Goal: Task Accomplishment & Management: Complete application form

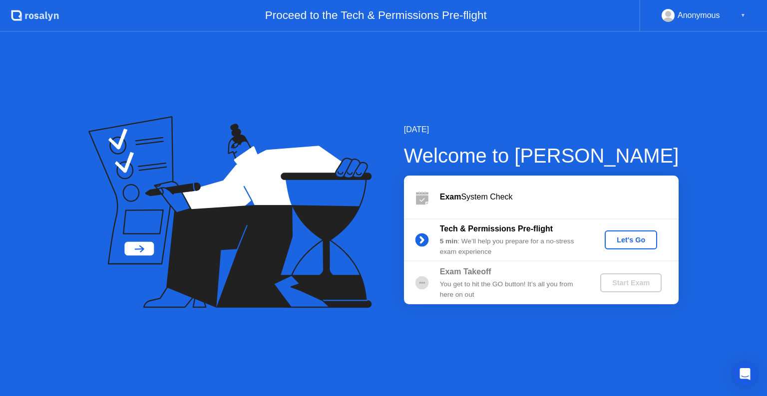
click at [633, 242] on div "Let's Go" at bounding box center [630, 240] width 44 height 8
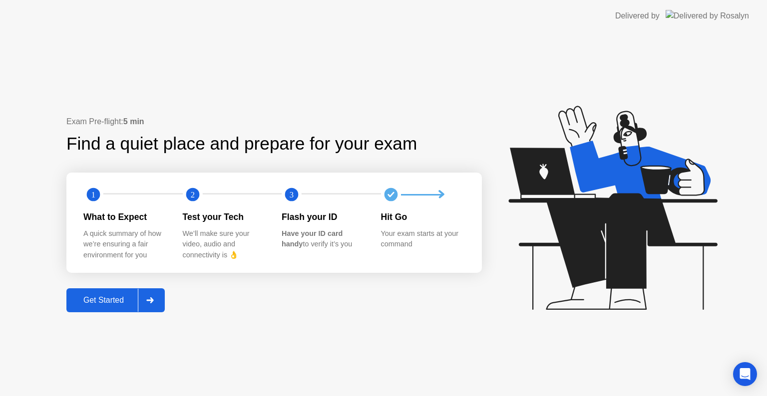
click at [109, 304] on div "Get Started" at bounding box center [103, 300] width 68 height 9
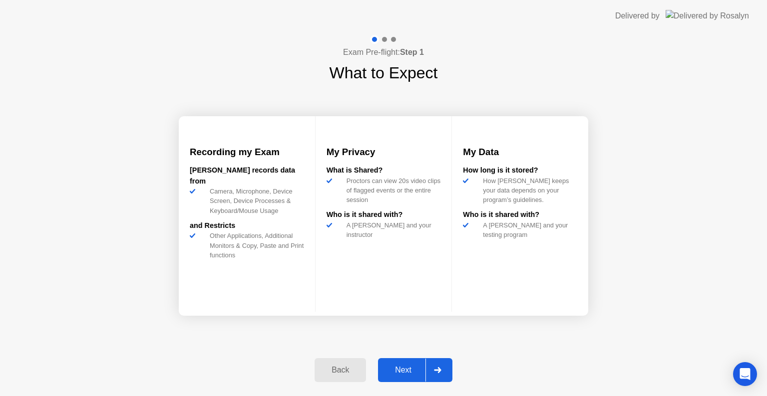
click at [403, 369] on div "Next" at bounding box center [403, 370] width 44 height 9
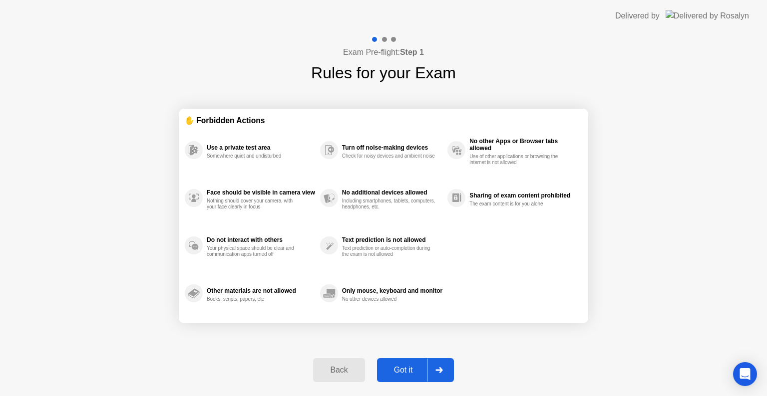
click at [403, 369] on div "Got it" at bounding box center [403, 370] width 47 height 9
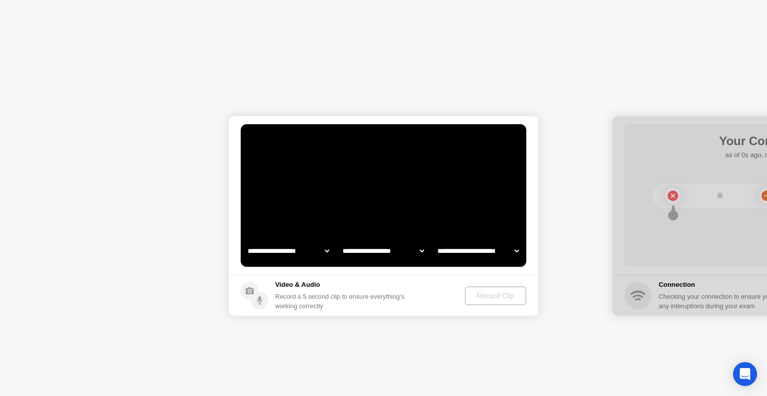
select select "**********"
select select "*******"
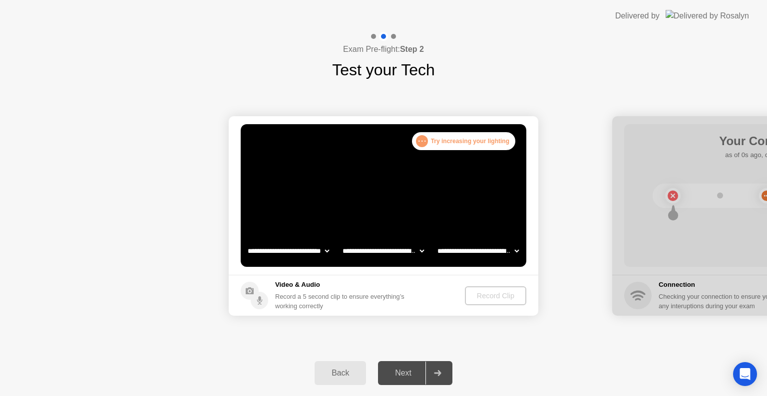
drag, startPoint x: 424, startPoint y: 116, endPoint x: 237, endPoint y: 334, distance: 287.0
click at [237, 334] on div "**********" at bounding box center [383, 216] width 767 height 268
click at [378, 186] on video at bounding box center [383, 195] width 285 height 143
click at [428, 141] on div ". . ." at bounding box center [422, 141] width 12 height 12
click at [425, 140] on div ". . ." at bounding box center [422, 141] width 12 height 12
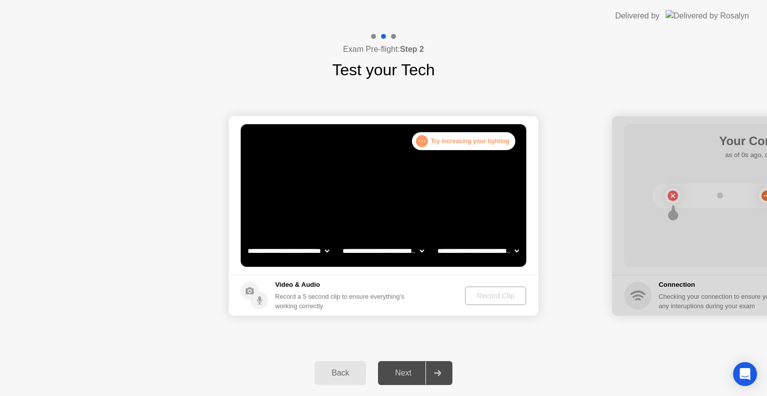
click at [425, 140] on div ". . ." at bounding box center [422, 141] width 12 height 12
click at [453, 148] on div ". . . Try increasing your lighting" at bounding box center [463, 141] width 103 height 18
click at [395, 38] on div at bounding box center [393, 36] width 5 height 5
click at [513, 252] on select "**********" at bounding box center [477, 251] width 85 height 20
click at [435, 241] on select "**********" at bounding box center [477, 251] width 85 height 20
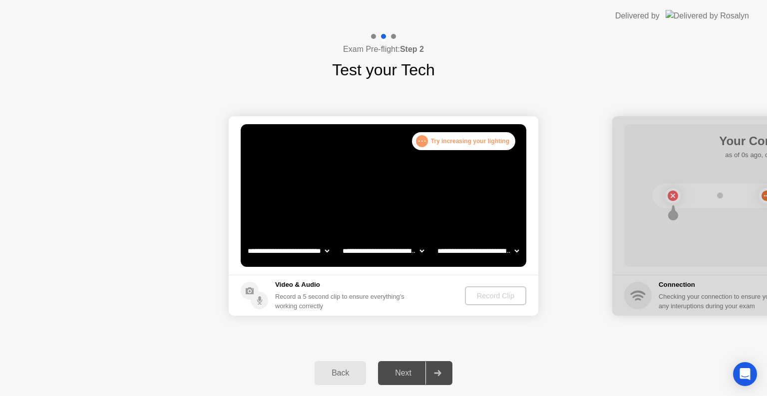
click at [517, 273] on main "**********" at bounding box center [383, 195] width 309 height 159
click at [417, 254] on select "**********" at bounding box center [382, 251] width 85 height 20
click at [340, 241] on select "**********" at bounding box center [382, 251] width 85 height 20
click at [315, 250] on select "**********" at bounding box center [288, 251] width 85 height 20
click at [246, 241] on select "**********" at bounding box center [288, 251] width 85 height 20
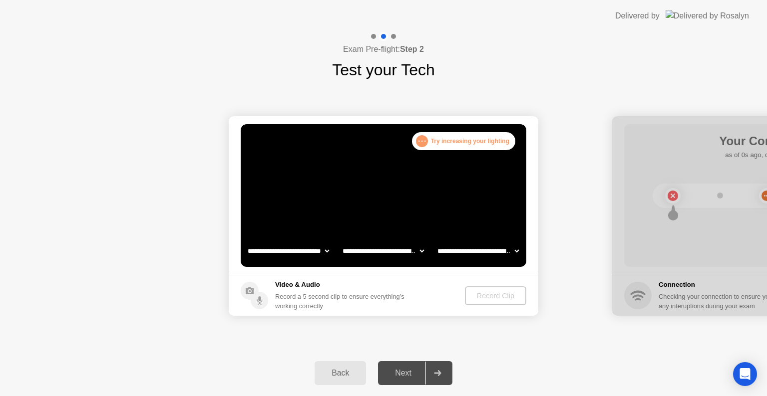
click at [479, 199] on video at bounding box center [383, 195] width 285 height 143
click at [427, 138] on div ". . ." at bounding box center [422, 141] width 12 height 12
click at [425, 139] on div ". . ." at bounding box center [422, 141] width 12 height 12
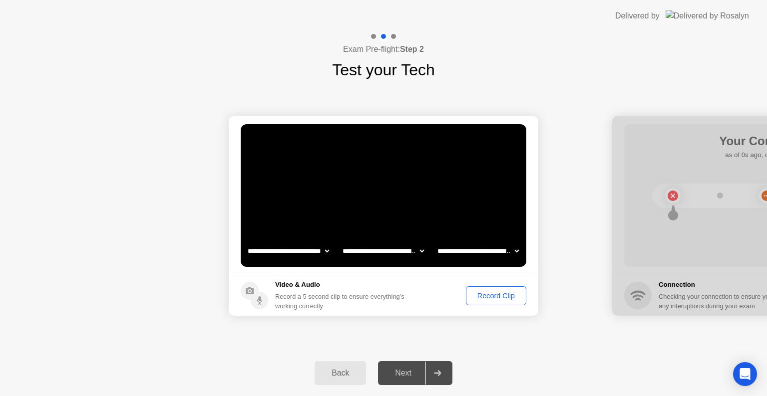
click at [498, 298] on div "Record Clip" at bounding box center [495, 296] width 53 height 8
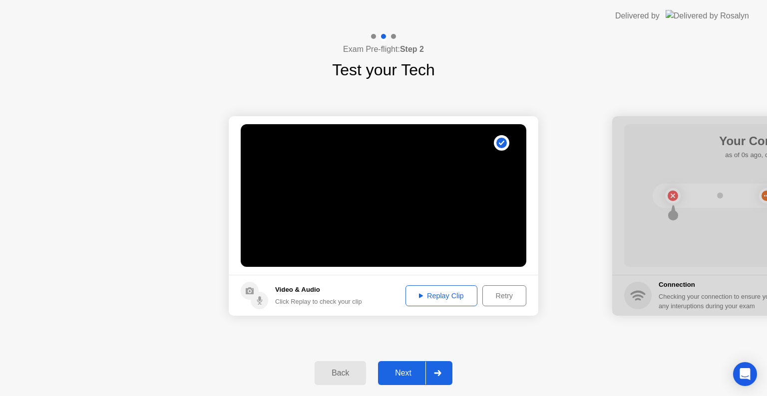
click at [445, 292] on div "Replay Clip" at bounding box center [441, 296] width 65 height 8
click at [529, 333] on div "**********" at bounding box center [383, 216] width 767 height 268
click at [397, 372] on div "Next" at bounding box center [403, 373] width 44 height 9
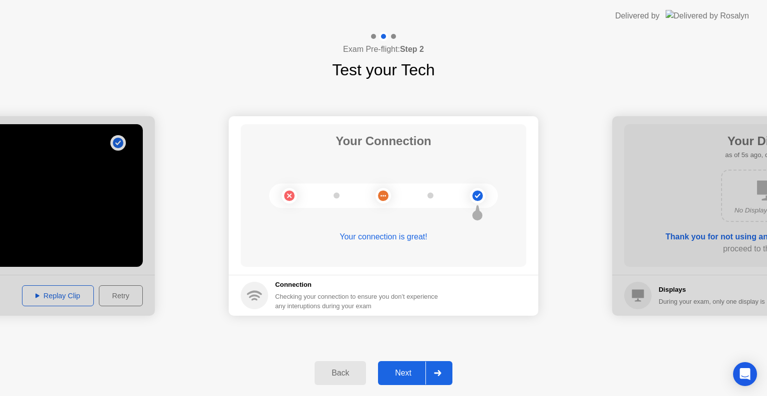
click at [397, 372] on div "Next" at bounding box center [403, 373] width 44 height 9
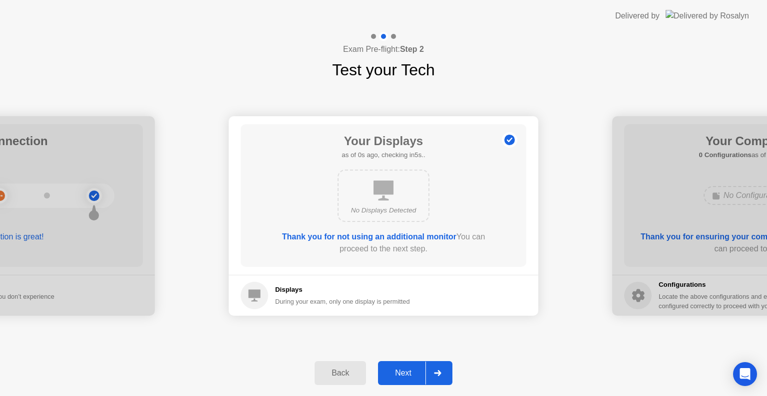
click at [399, 379] on button "Next" at bounding box center [415, 373] width 74 height 24
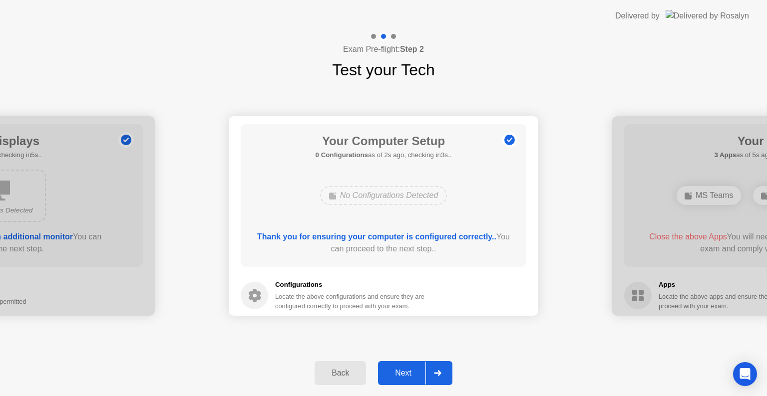
click at [407, 371] on div "Next" at bounding box center [403, 373] width 44 height 9
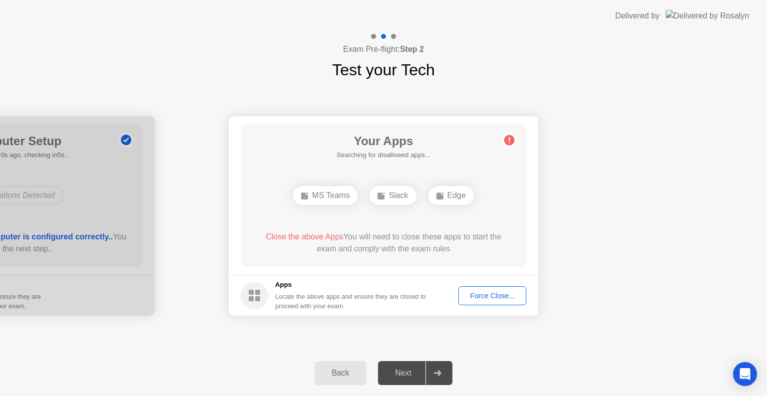
click at [493, 297] on div "Force Close..." at bounding box center [492, 296] width 61 height 8
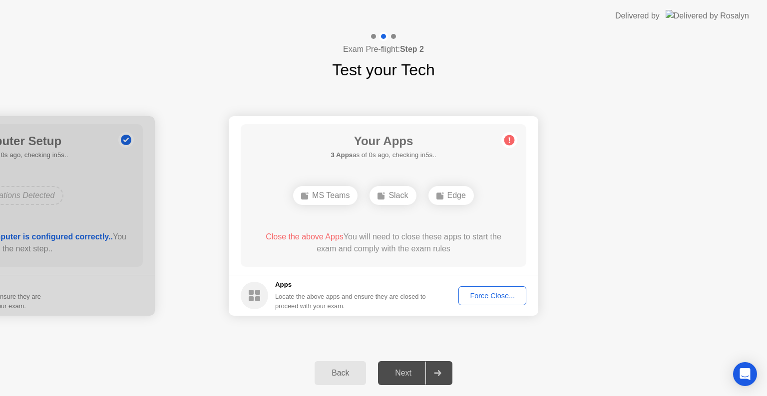
click at [496, 293] on div "Force Close..." at bounding box center [492, 296] width 61 height 8
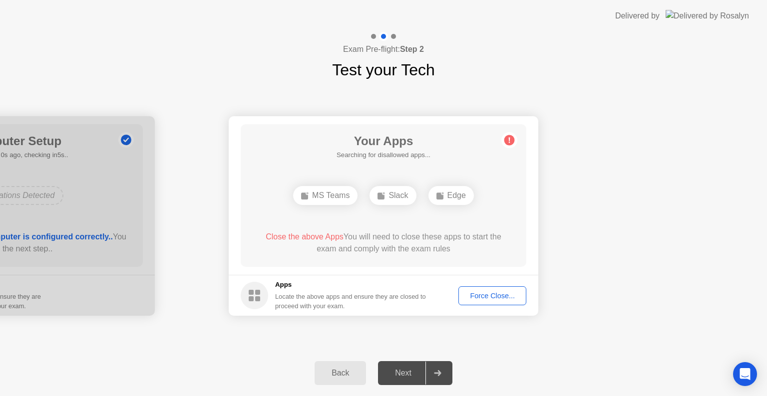
click at [477, 297] on div "Force Close..." at bounding box center [492, 296] width 61 height 8
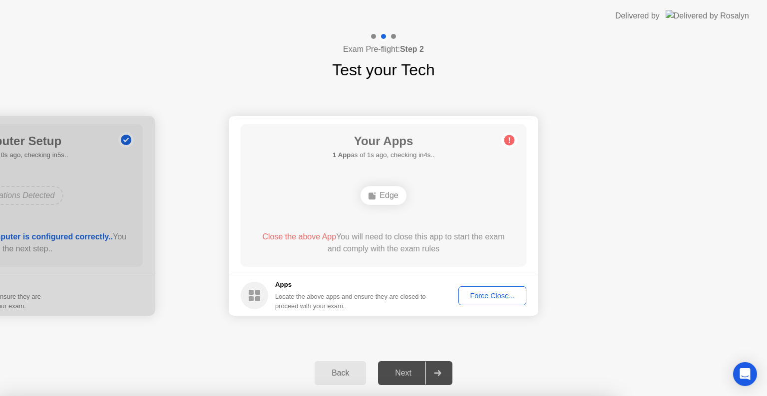
drag, startPoint x: 423, startPoint y: 269, endPoint x: 423, endPoint y: 257, distance: 12.0
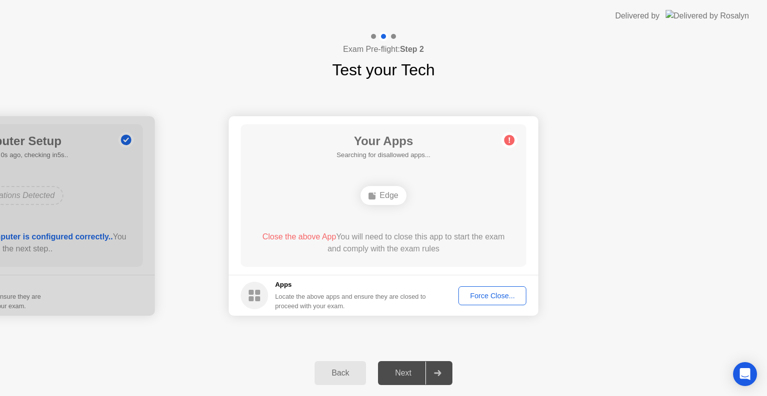
click at [495, 299] on div "Force Close..." at bounding box center [492, 296] width 61 height 8
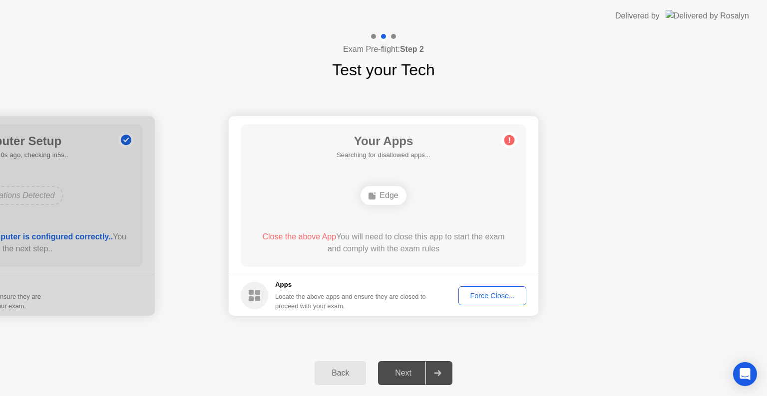
click at [413, 245] on div "Close the above App You will need to close this app to start the exam and compl…" at bounding box center [383, 243] width 257 height 24
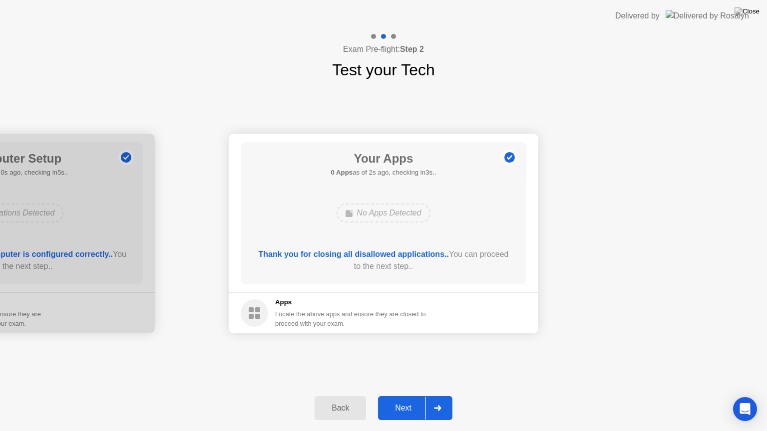
click at [405, 396] on div "Next" at bounding box center [403, 408] width 44 height 9
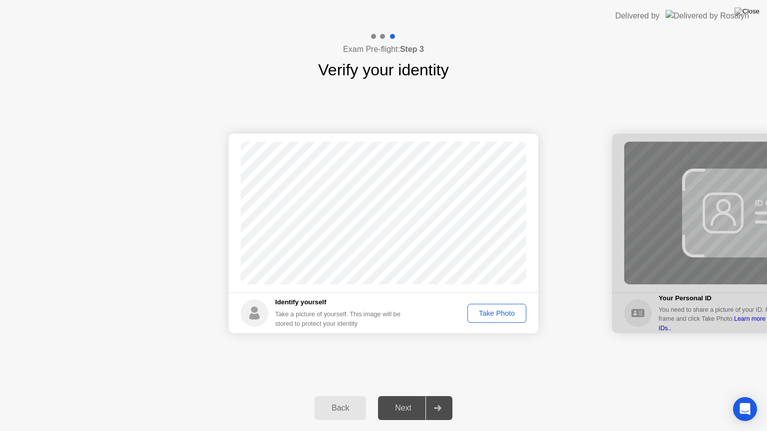
click at [502, 315] on div "Take Photo" at bounding box center [497, 313] width 52 height 8
click at [512, 310] on div "Retake" at bounding box center [503, 313] width 39 height 8
click at [509, 312] on div "Take Photo" at bounding box center [497, 313] width 52 height 8
click at [509, 312] on div "Retake" at bounding box center [503, 313] width 39 height 8
click at [509, 312] on div "Take Photo" at bounding box center [497, 313] width 52 height 8
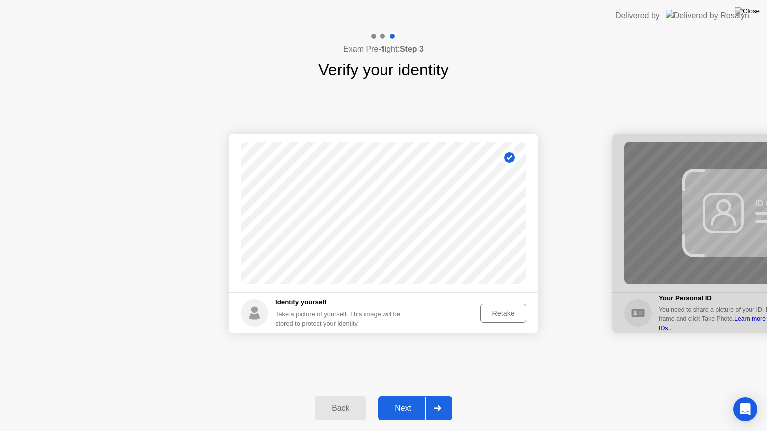
click at [503, 310] on div "Retake" at bounding box center [503, 313] width 39 height 8
click at [503, 310] on div "Take Photo" at bounding box center [497, 313] width 52 height 8
click at [503, 310] on div "Retake" at bounding box center [503, 313] width 39 height 8
click at [361, 313] on div "Take a picture of yourself. This image will be stored to protect your identity" at bounding box center [341, 318] width 133 height 19
click at [487, 310] on div "Take Photo" at bounding box center [497, 313] width 52 height 8
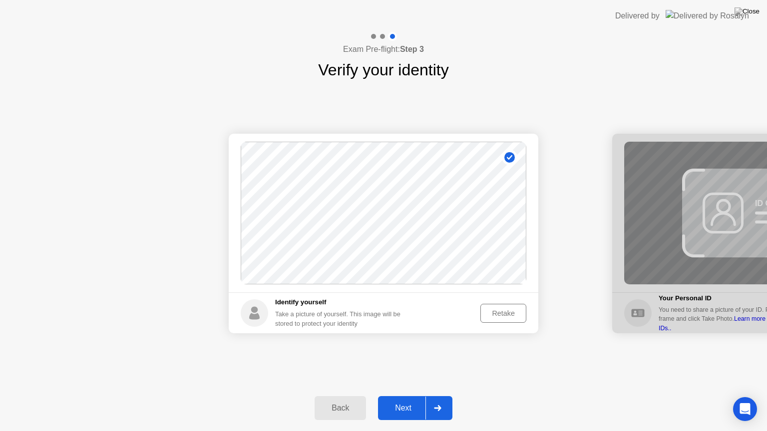
click at [392, 396] on div "Next" at bounding box center [403, 408] width 44 height 9
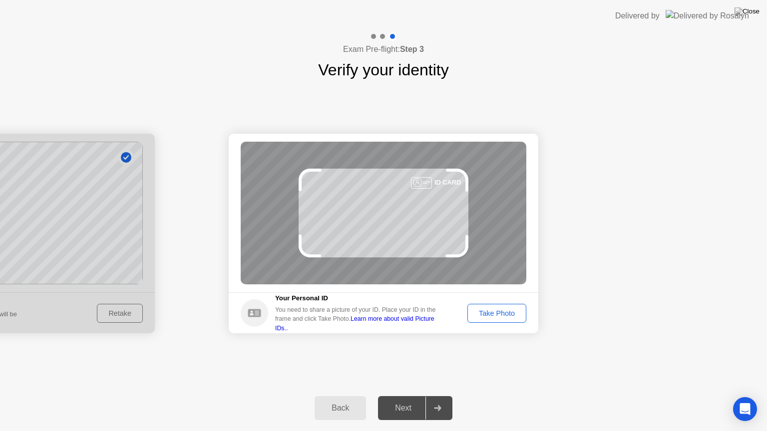
click at [376, 396] on div "Back Next" at bounding box center [383, 408] width 767 height 46
click at [491, 315] on div "Take Photo" at bounding box center [497, 313] width 52 height 8
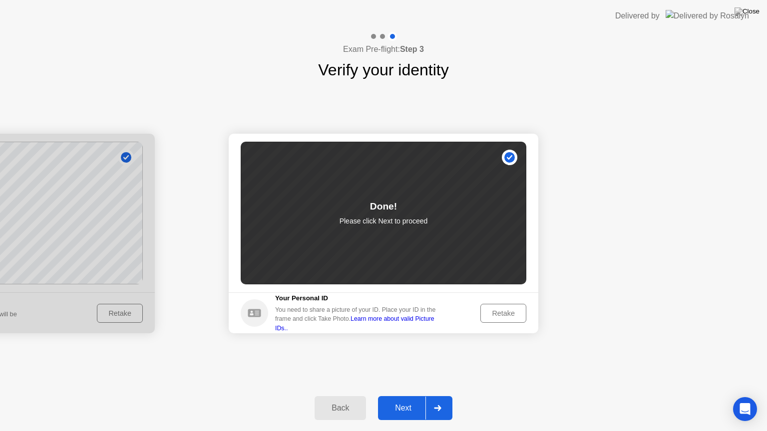
click at [505, 319] on button "Retake" at bounding box center [503, 313] width 46 height 19
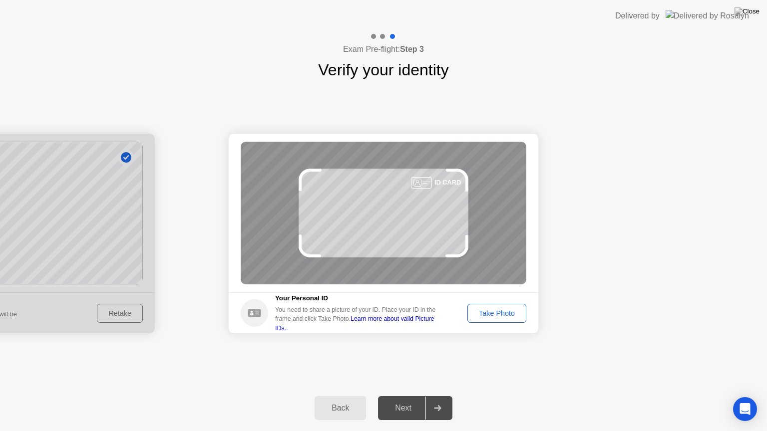
click at [505, 319] on button "Take Photo" at bounding box center [496, 313] width 59 height 19
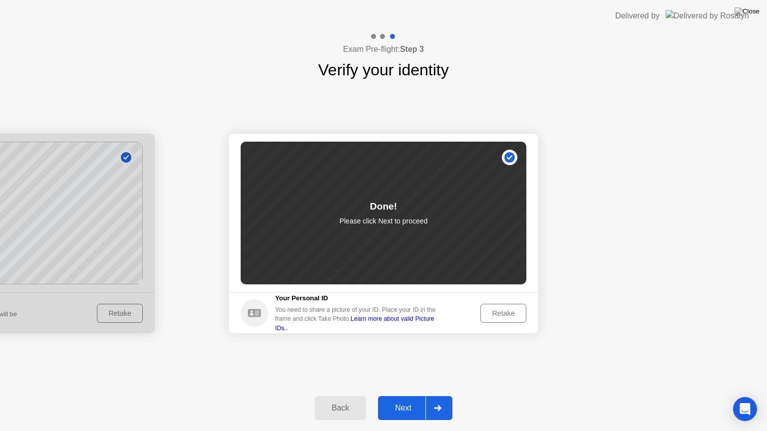
click at [407, 396] on div "Next" at bounding box center [403, 408] width 44 height 9
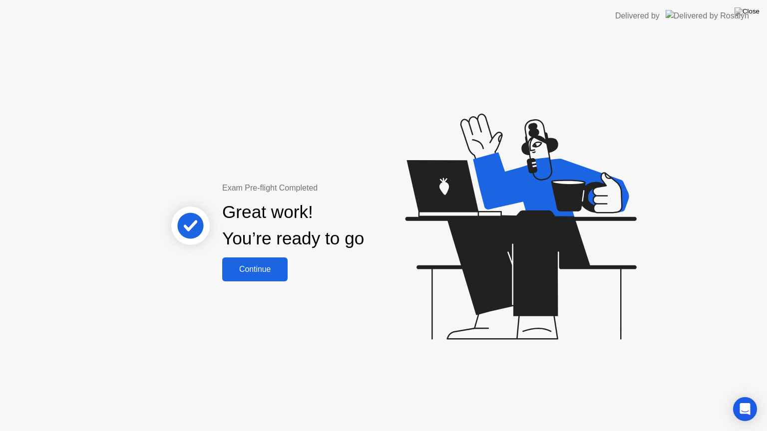
click at [258, 270] on div "Continue" at bounding box center [254, 269] width 59 height 9
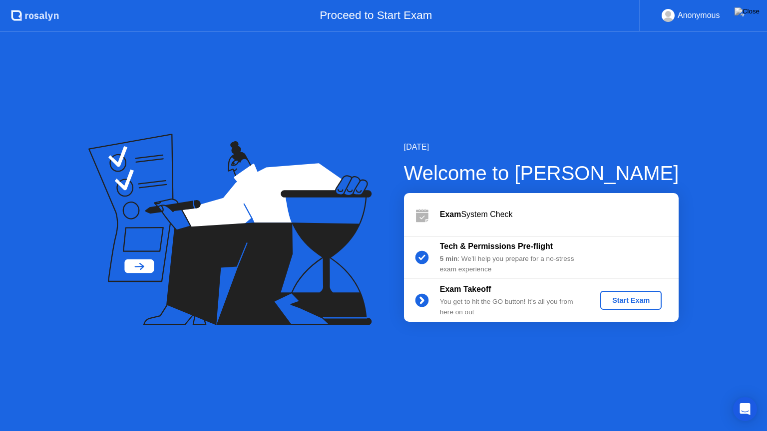
click at [638, 300] on div "Start Exam" at bounding box center [630, 300] width 53 height 8
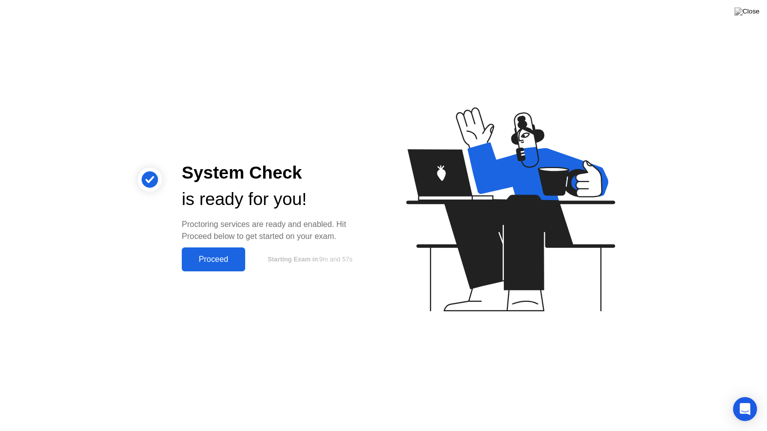
click at [217, 260] on div "Proceed" at bounding box center [213, 259] width 57 height 9
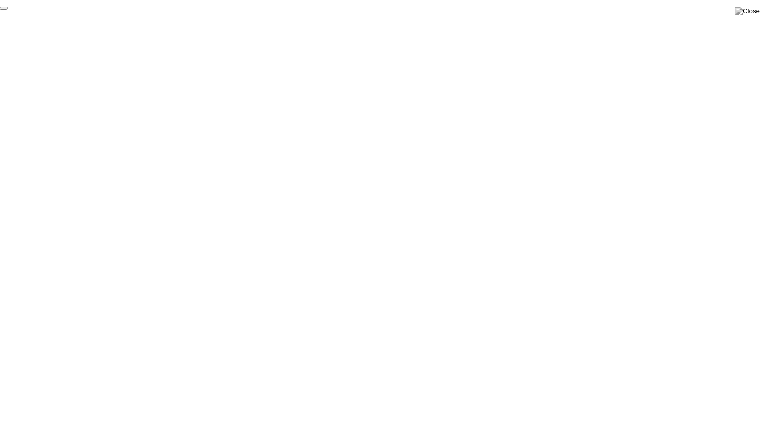
click div "End Proctoring Session"
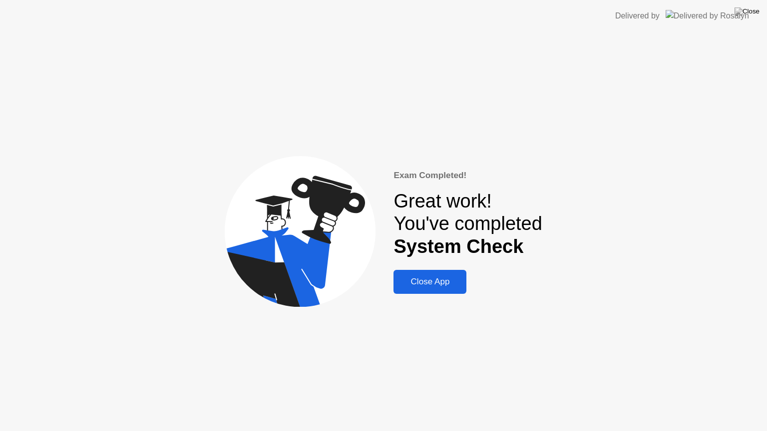
click at [443, 282] on div "Close App" at bounding box center [429, 282] width 67 height 10
